Goal: Task Accomplishment & Management: Manage account settings

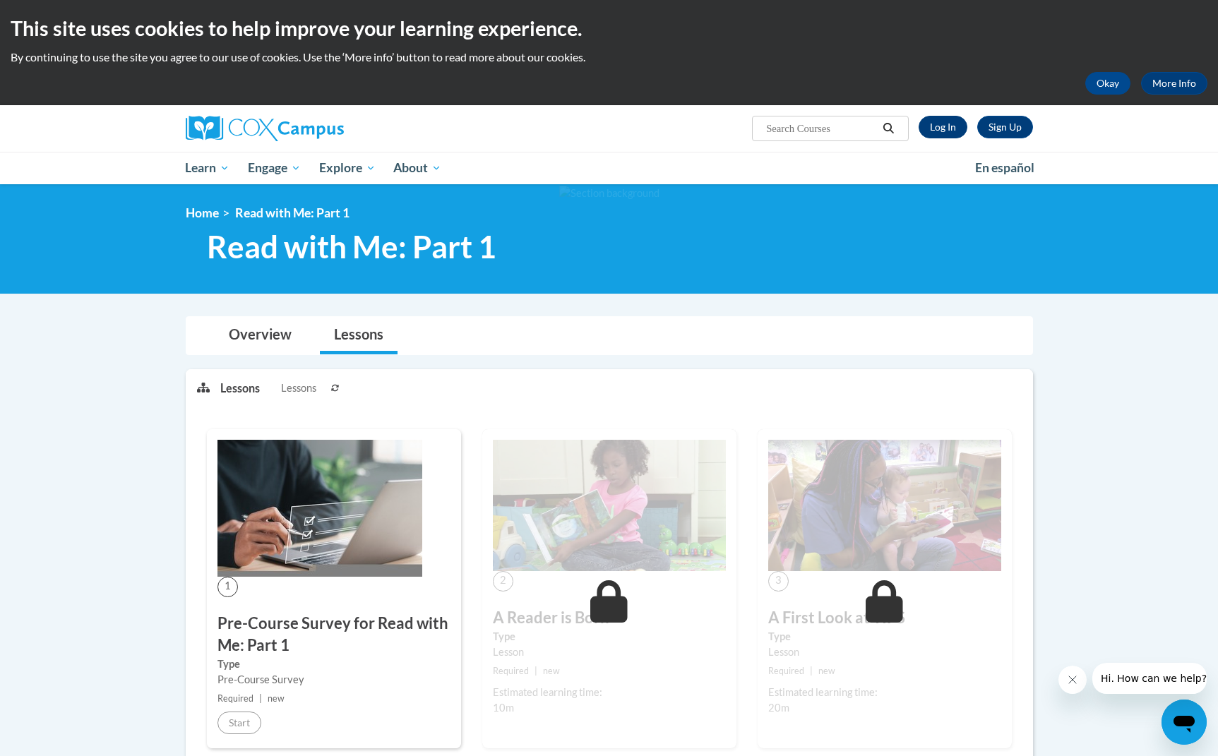
click at [929, 132] on link "Log In" at bounding box center [942, 127] width 49 height 23
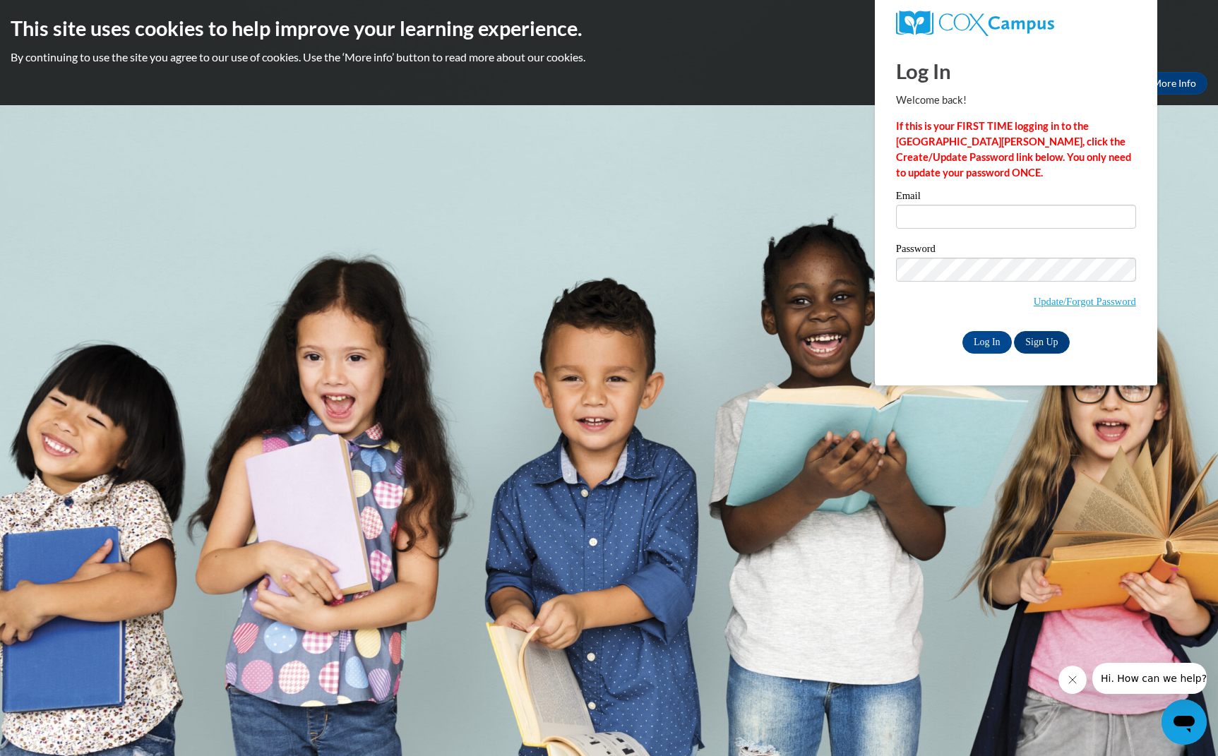
click at [947, 229] on div "Email" at bounding box center [1016, 215] width 240 height 49
type input "sierramorris130@gmail.com"
click at [985, 338] on input "Log In" at bounding box center [986, 342] width 49 height 23
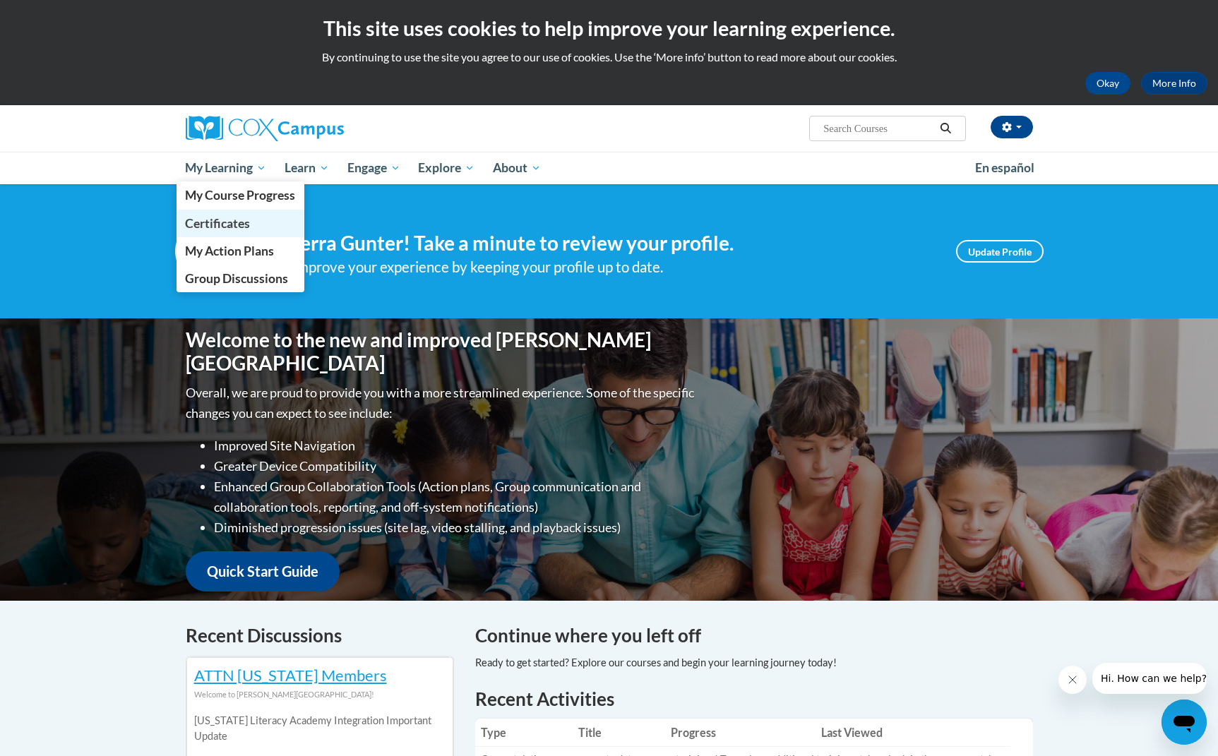
click at [227, 222] on span "Certificates" at bounding box center [217, 223] width 65 height 15
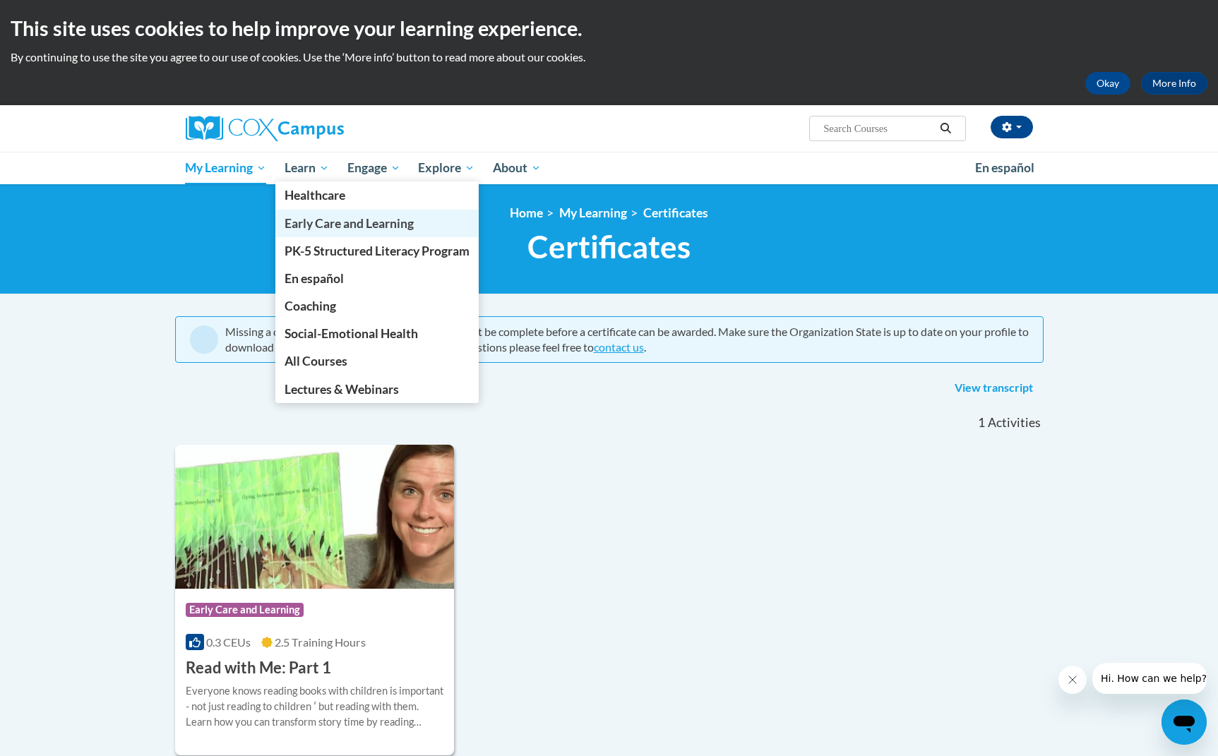
click at [313, 221] on span "Early Care and Learning" at bounding box center [348, 223] width 129 height 15
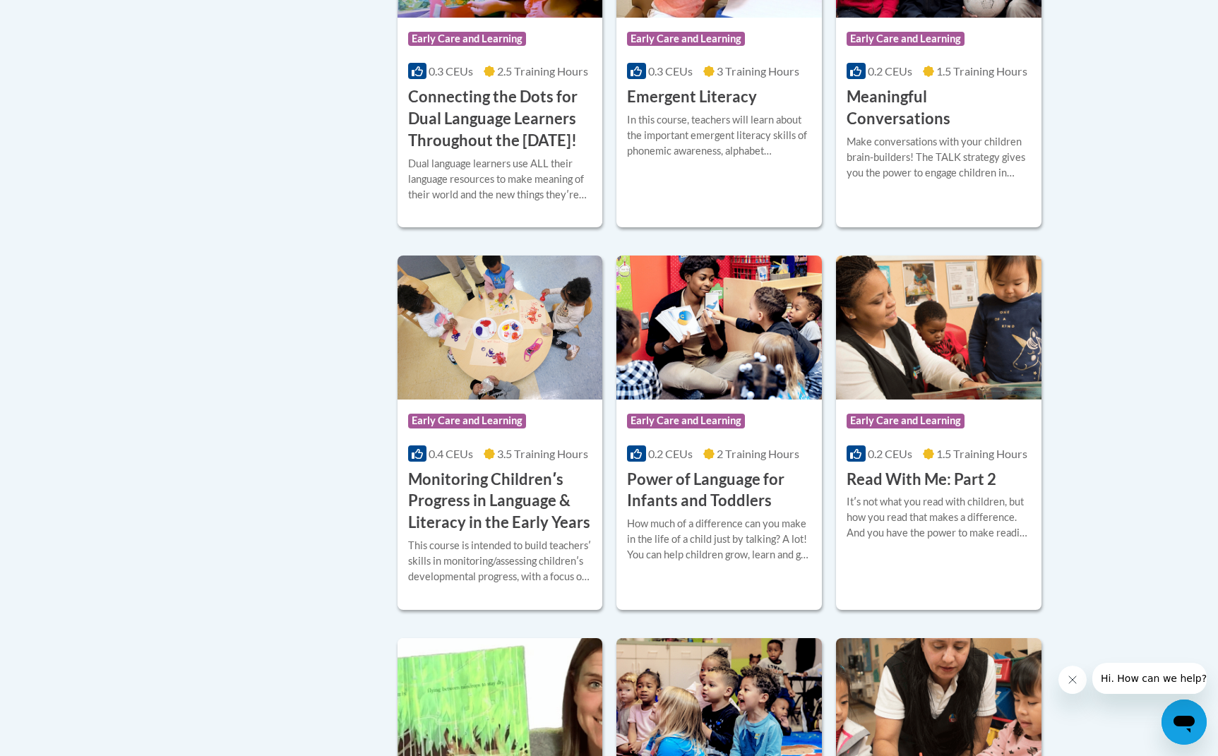
scroll to position [1084, 0]
